Goal: Task Accomplishment & Management: Use online tool/utility

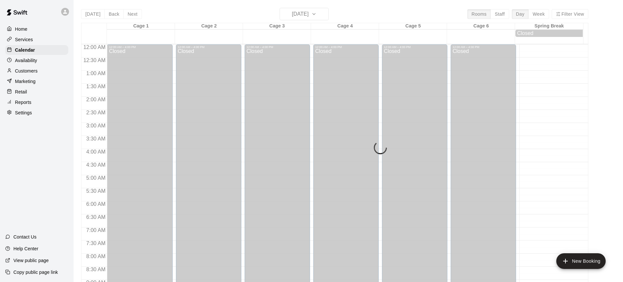
scroll to position [362, 0]
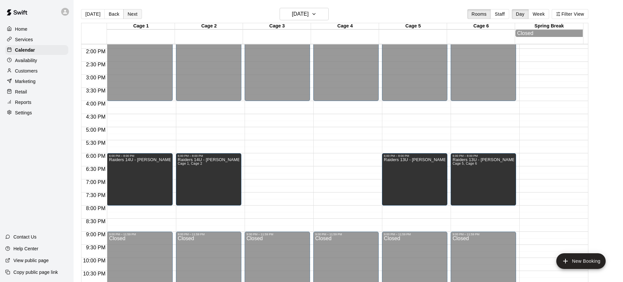
click at [131, 13] on button "Next" at bounding box center [132, 14] width 18 height 10
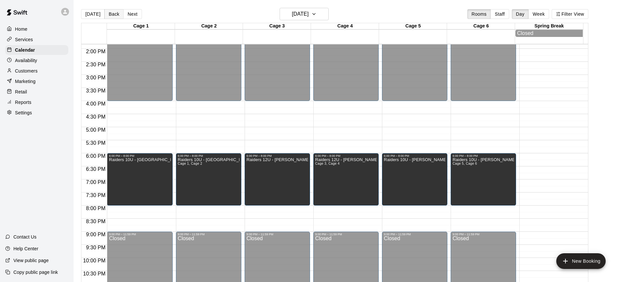
click at [118, 18] on button "Back" at bounding box center [113, 14] width 19 height 10
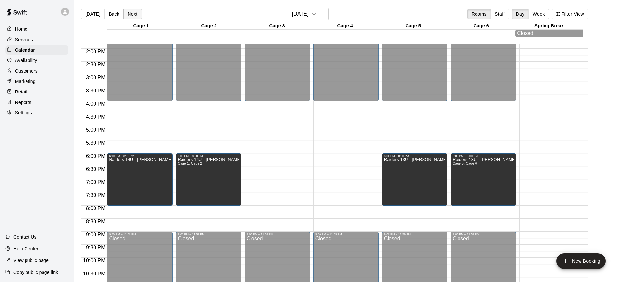
click at [134, 14] on button "Next" at bounding box center [132, 14] width 18 height 10
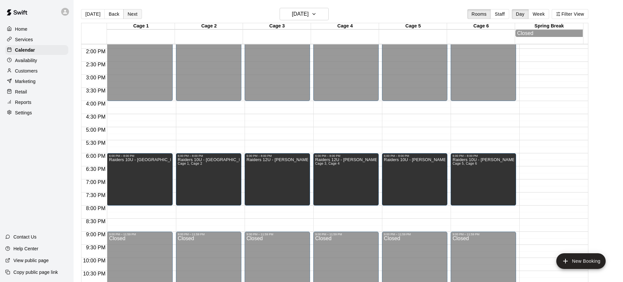
click at [134, 16] on button "Next" at bounding box center [132, 14] width 18 height 10
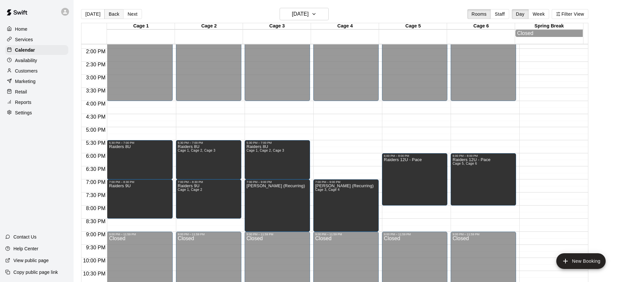
click at [110, 15] on button "Back" at bounding box center [113, 14] width 19 height 10
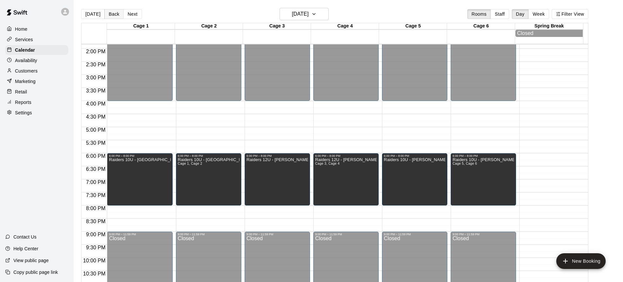
click at [116, 14] on button "Back" at bounding box center [113, 14] width 19 height 10
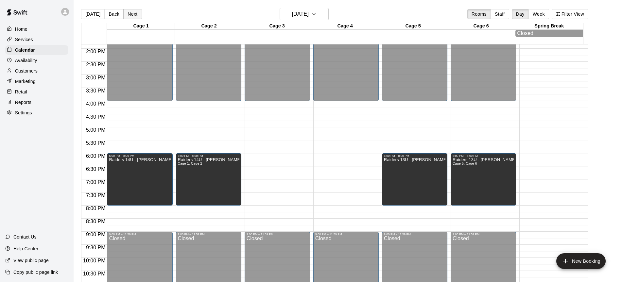
click at [135, 13] on button "Next" at bounding box center [132, 14] width 18 height 10
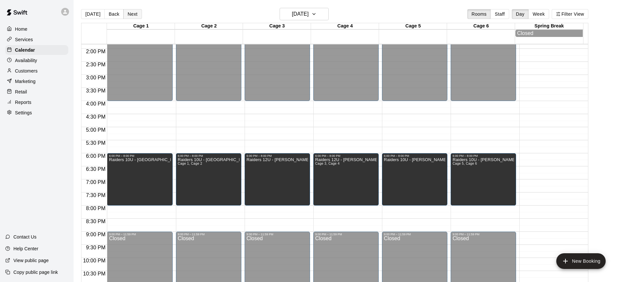
click at [132, 11] on button "Next" at bounding box center [132, 14] width 18 height 10
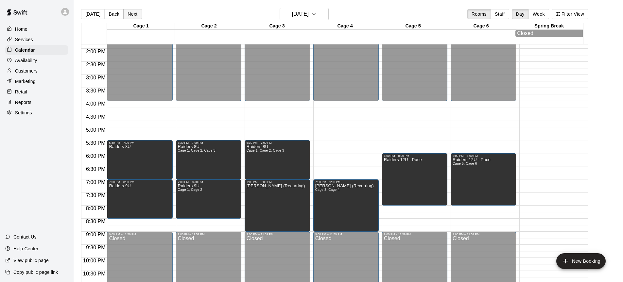
click at [132, 15] on button "Next" at bounding box center [132, 14] width 18 height 10
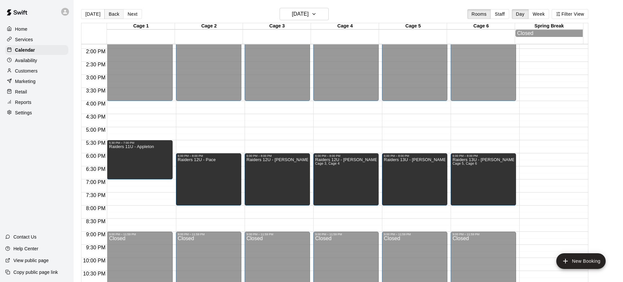
click at [109, 16] on button "Back" at bounding box center [113, 14] width 19 height 10
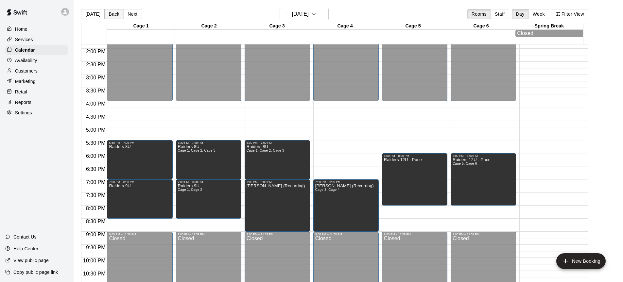
click at [116, 14] on button "Back" at bounding box center [113, 14] width 19 height 10
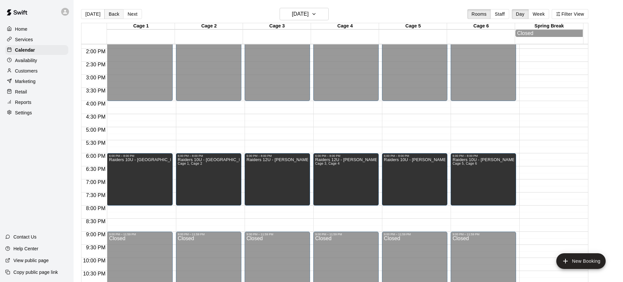
click at [110, 13] on button "Back" at bounding box center [113, 14] width 19 height 10
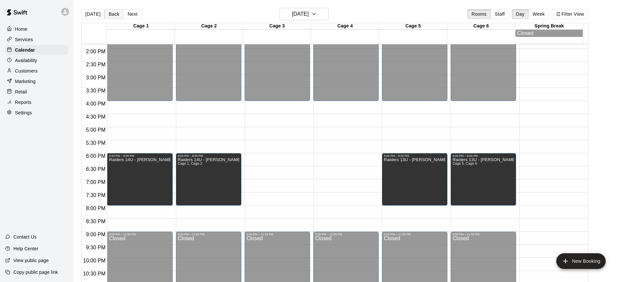
click at [118, 16] on button "Back" at bounding box center [113, 14] width 19 height 10
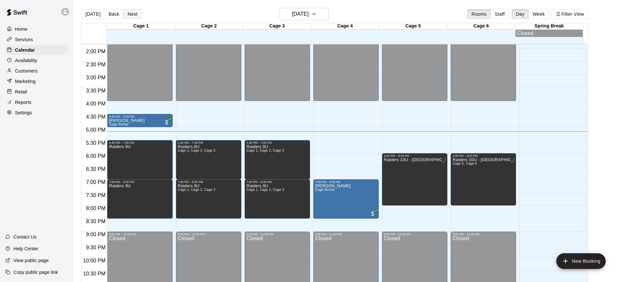
click at [129, 16] on button "Next" at bounding box center [132, 14] width 18 height 10
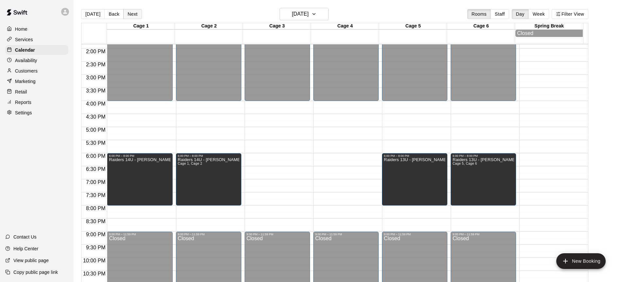
click at [136, 10] on button "Next" at bounding box center [132, 14] width 18 height 10
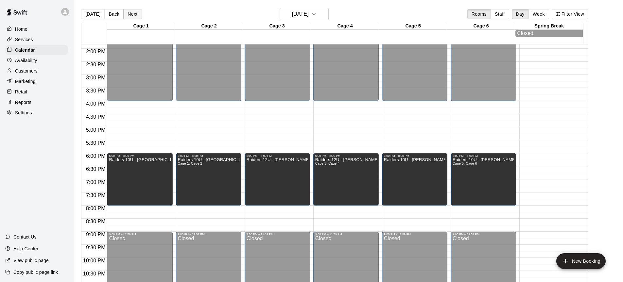
click at [133, 18] on button "Next" at bounding box center [132, 14] width 18 height 10
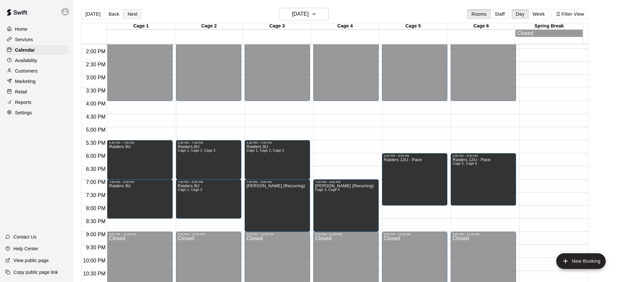
click at [127, 15] on button "Next" at bounding box center [132, 14] width 18 height 10
